Goal: Complete application form

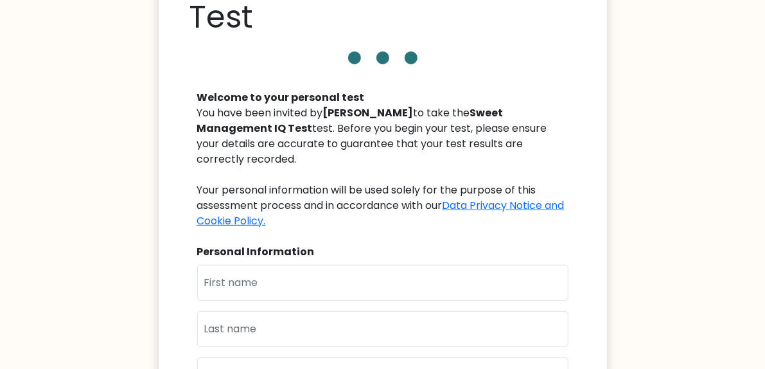
scroll to position [128, 0]
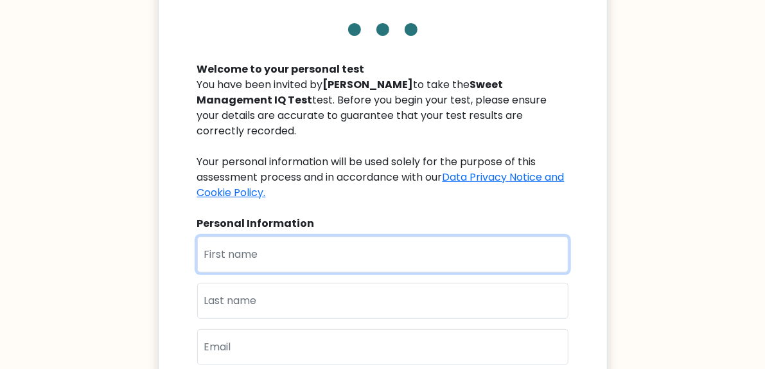
click at [416, 247] on input "text" at bounding box center [382, 254] width 371 height 36
type input "r"
type input "[PERSON_NAME]"
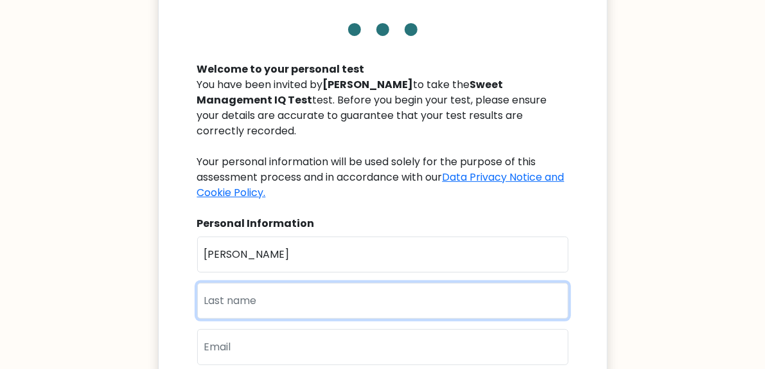
click at [427, 283] on input "text" at bounding box center [382, 301] width 371 height 36
type input "Sombrio"
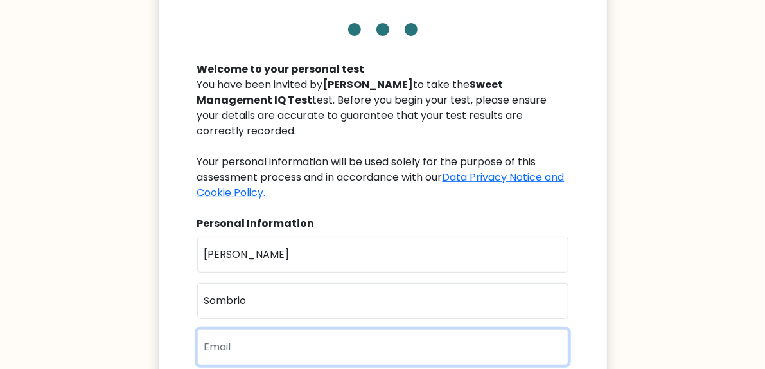
click at [412, 332] on input "email" at bounding box center [382, 347] width 371 height 36
type input "[EMAIL_ADDRESS][DOMAIN_NAME]"
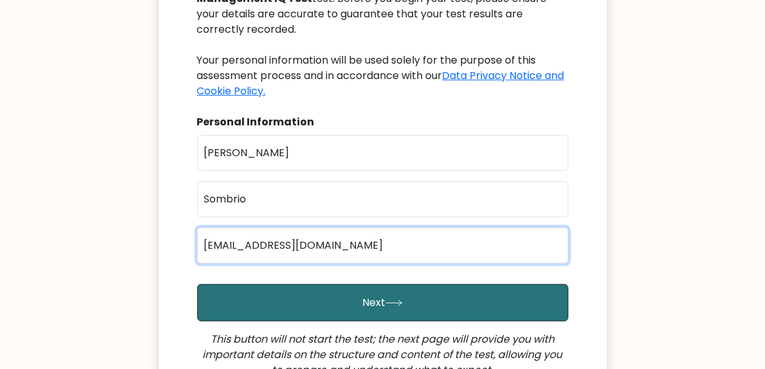
scroll to position [321, 0]
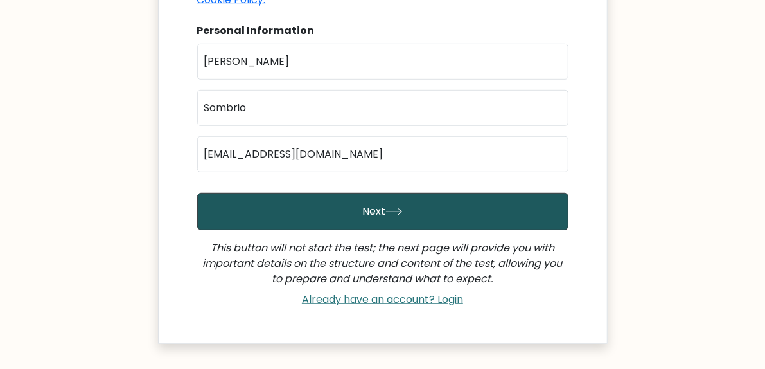
click at [477, 202] on button "Next" at bounding box center [382, 211] width 371 height 37
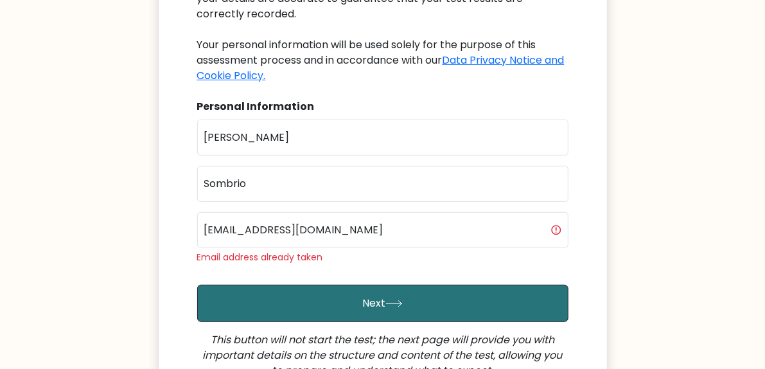
scroll to position [321, 0]
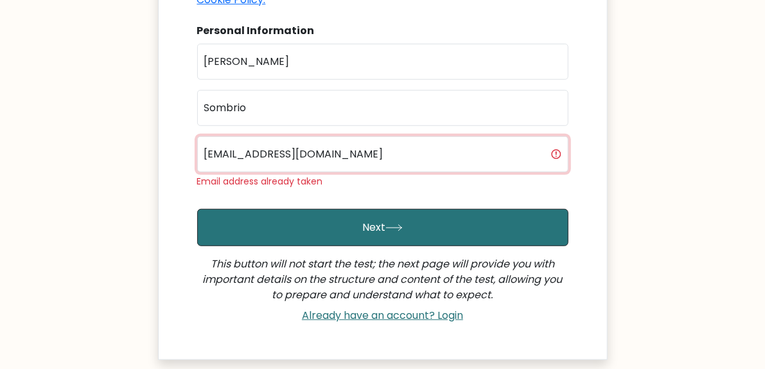
drag, startPoint x: 291, startPoint y: 141, endPoint x: 259, endPoint y: 141, distance: 32.1
click at [259, 141] on input "[EMAIL_ADDRESS][DOMAIN_NAME]" at bounding box center [382, 154] width 371 height 36
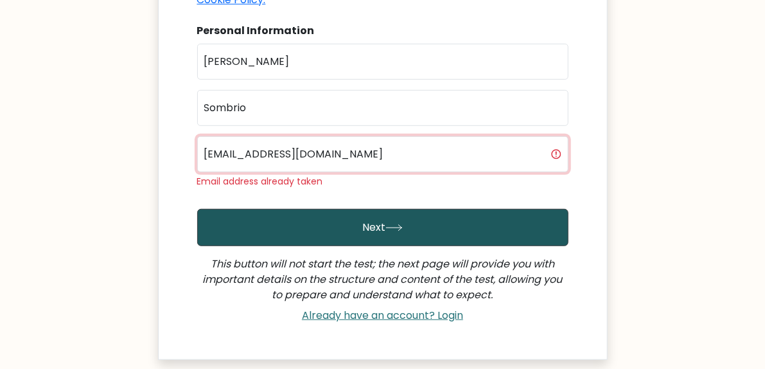
type input "[EMAIL_ADDRESS][DOMAIN_NAME]"
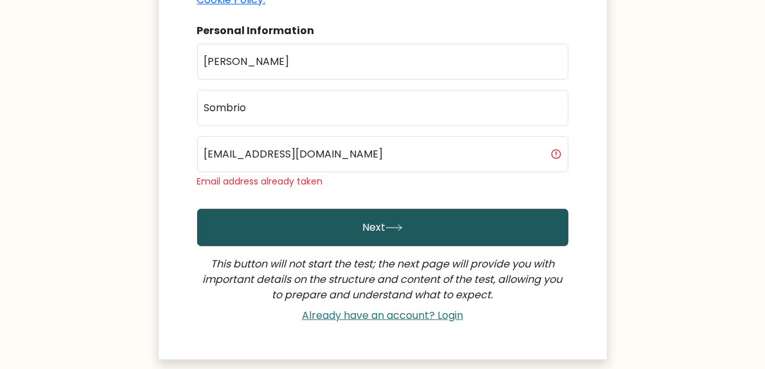
click at [423, 209] on button "Next" at bounding box center [382, 227] width 371 height 37
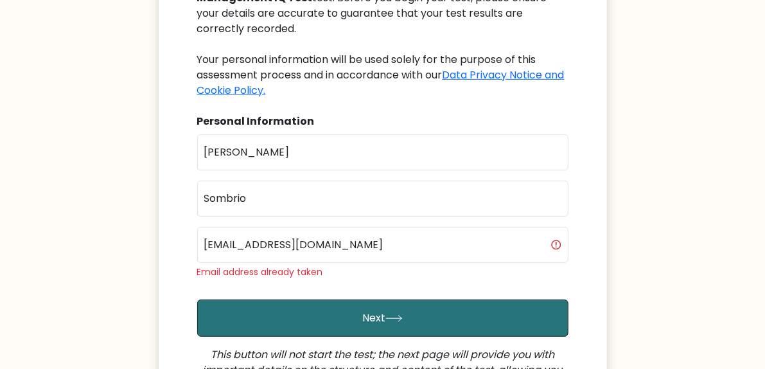
scroll to position [257, 0]
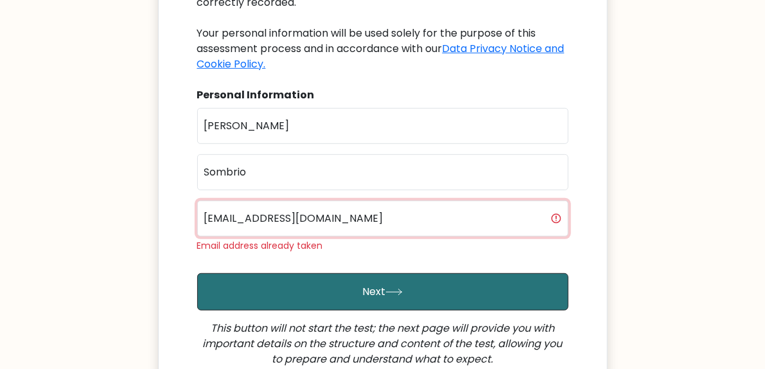
drag, startPoint x: 203, startPoint y: 205, endPoint x: 326, endPoint y: 205, distance: 123.4
click at [326, 205] on input "[EMAIL_ADDRESS][DOMAIN_NAME]" at bounding box center [382, 218] width 371 height 36
click at [249, 206] on input "ramiljose@yahoo.com" at bounding box center [382, 218] width 371 height 36
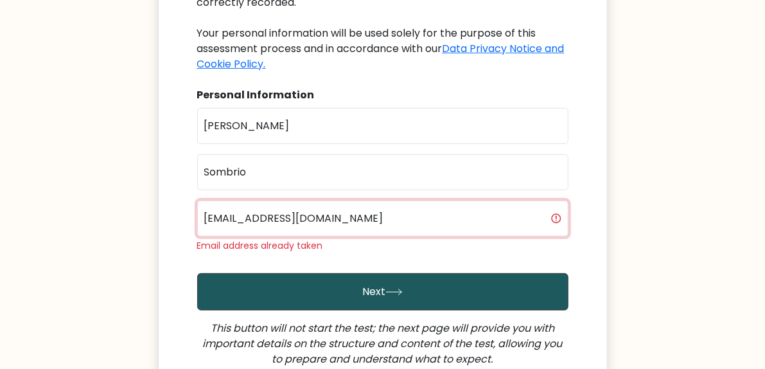
type input "ramiljose1@yahoo.com"
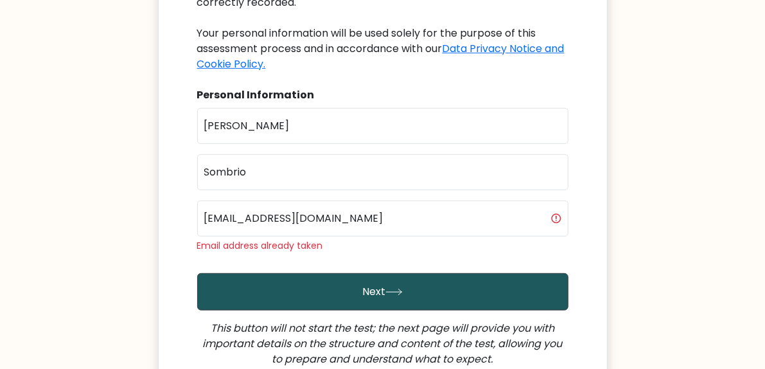
click at [346, 273] on button "Next" at bounding box center [382, 291] width 371 height 37
